Goal: Navigation & Orientation: Find specific page/section

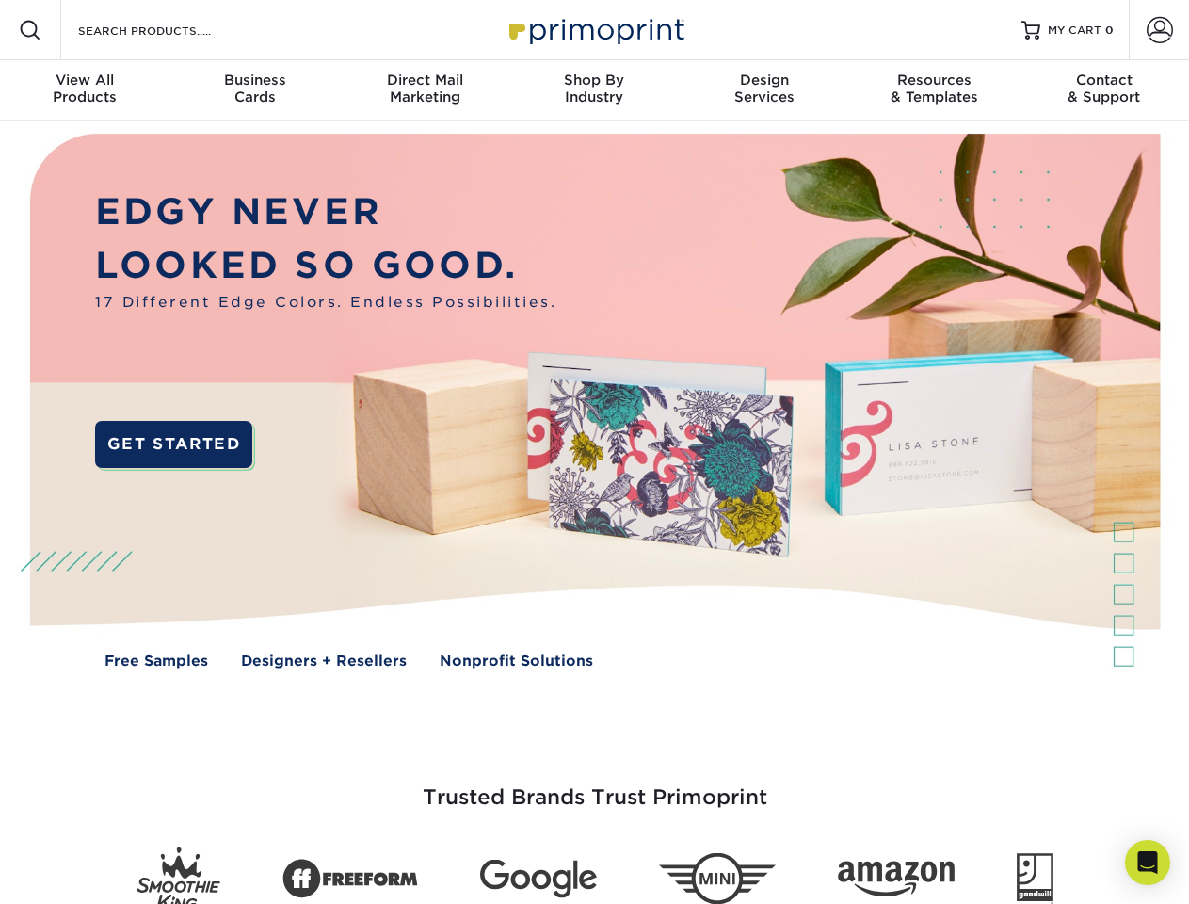
click at [594, 452] on img at bounding box center [594, 414] width 1177 height 588
click at [30, 30] on span at bounding box center [30, 30] width 23 height 23
click at [1159, 30] on span at bounding box center [1160, 30] width 26 height 26
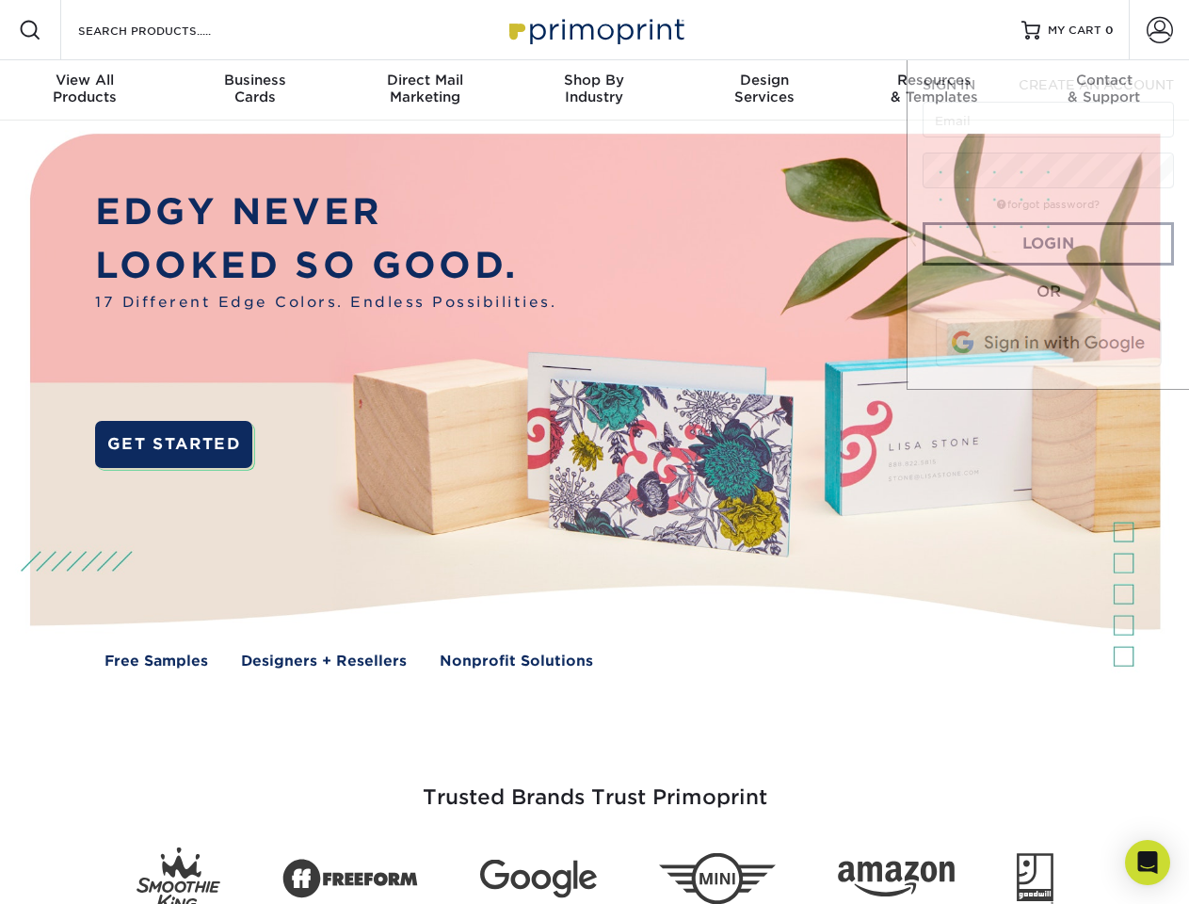
click at [85, 90] on div "View All Products" at bounding box center [84, 89] width 169 height 34
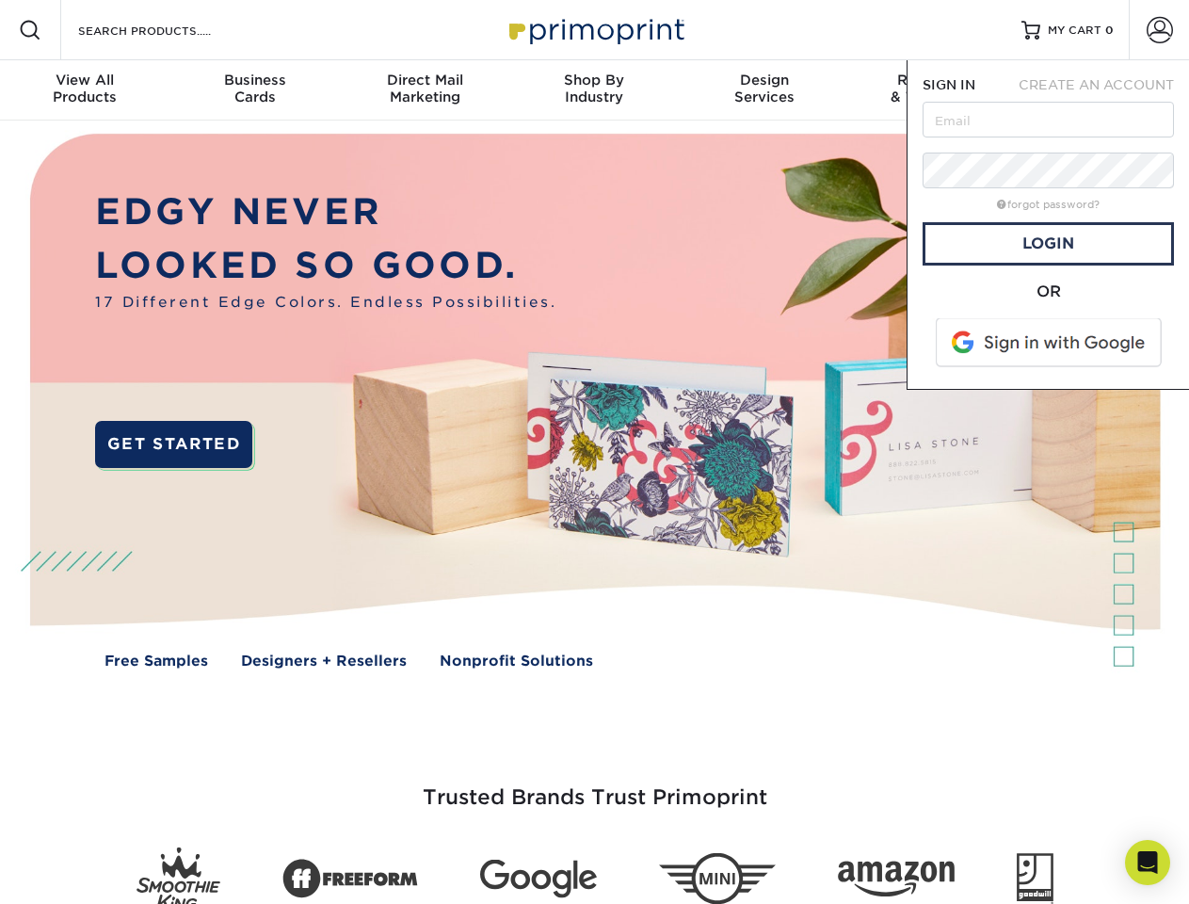
click at [254, 90] on div "Business Cards" at bounding box center [253, 89] width 169 height 34
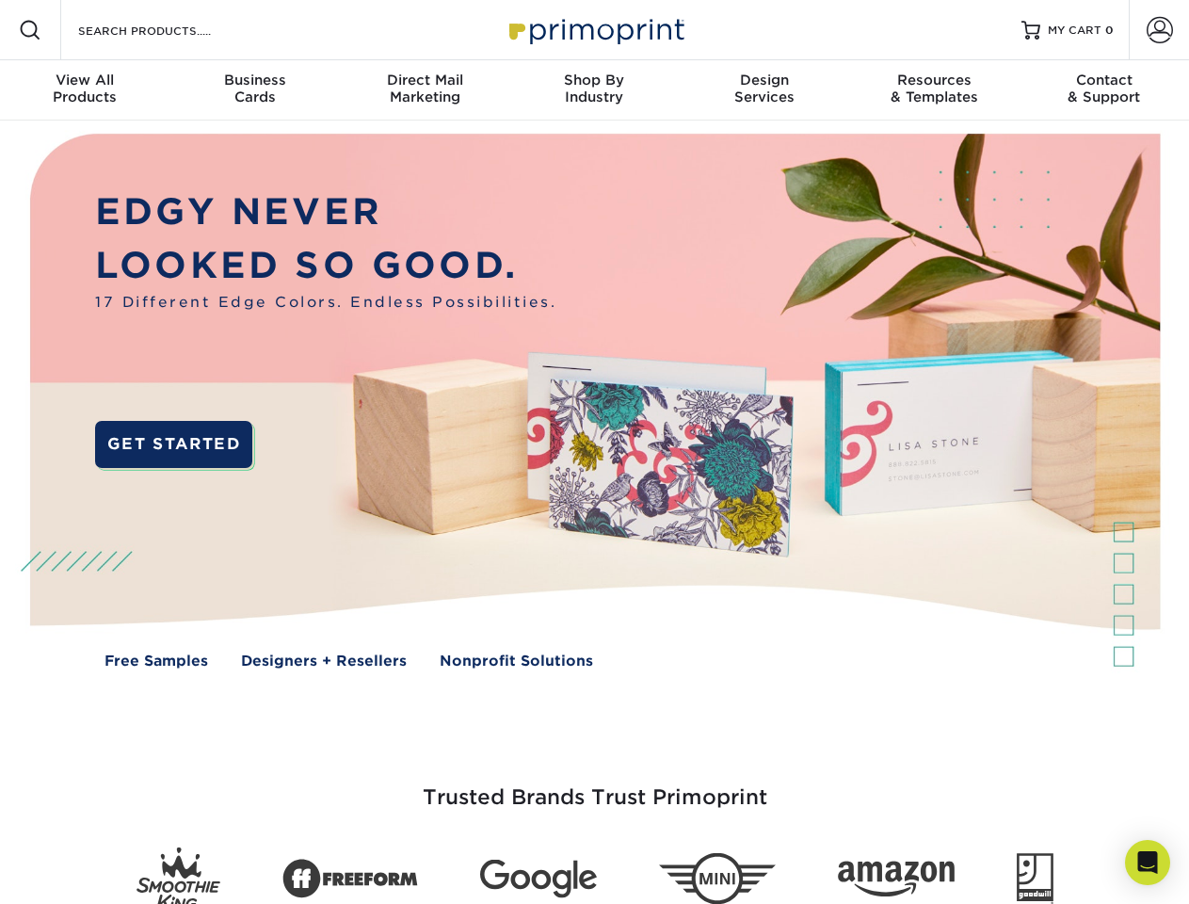
click at [425, 90] on div "Direct Mail Marketing" at bounding box center [424, 89] width 169 height 34
click at [594, 90] on div "Shop By Industry" at bounding box center [593, 89] width 169 height 34
click at [764, 90] on div "Design Services" at bounding box center [764, 89] width 169 height 34
click at [934, 90] on div "Resources & Templates" at bounding box center [933, 89] width 169 height 34
click at [1104, 90] on div "Contact & Support" at bounding box center [1104, 89] width 169 height 34
